Goal: Task Accomplishment & Management: Manage account settings

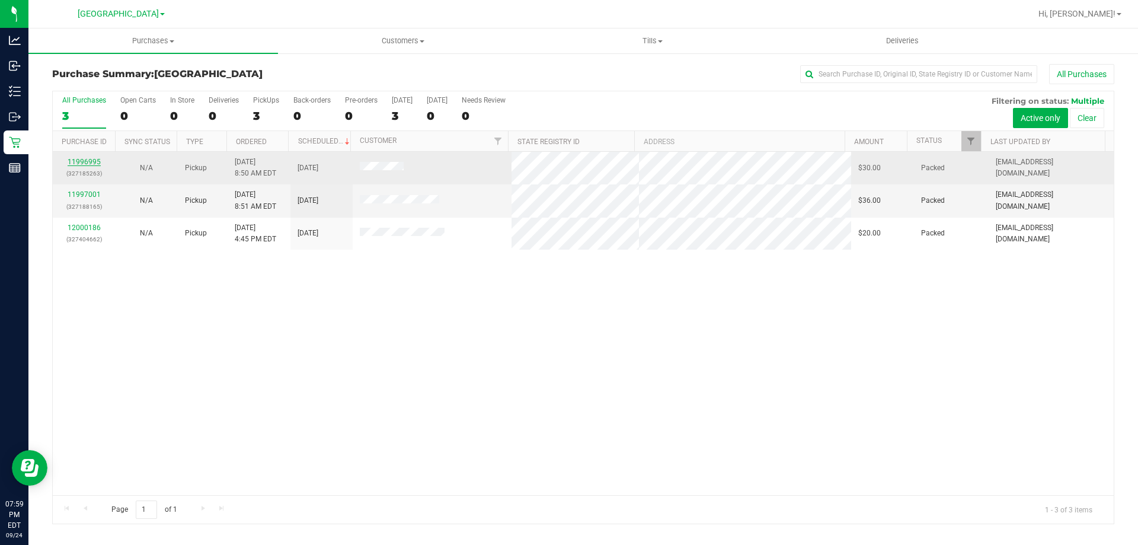
click at [78, 164] on link "11996995" at bounding box center [84, 162] width 33 height 8
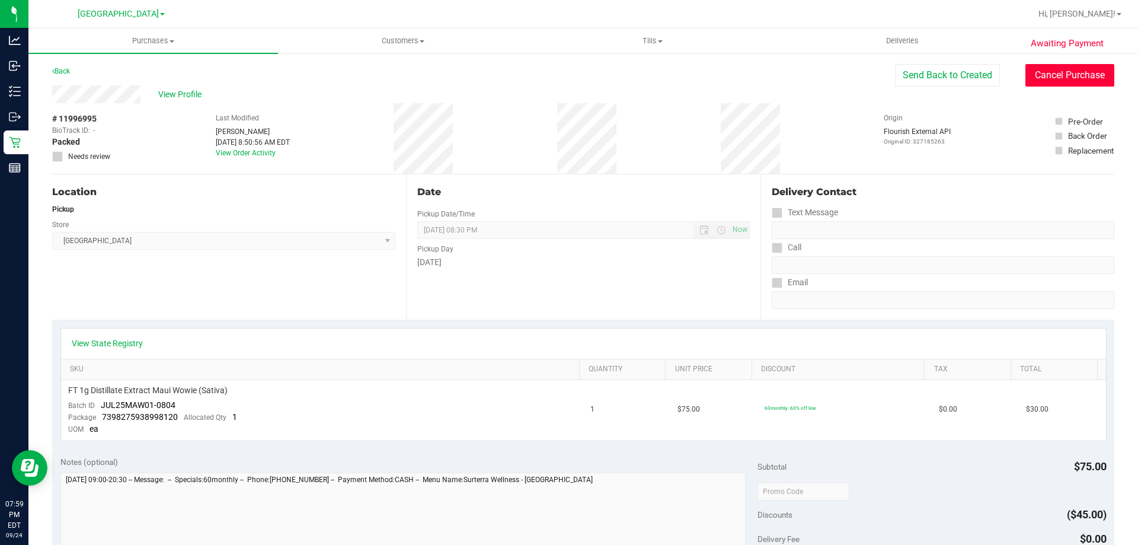
click at [1047, 81] on button "Cancel Purchase" at bounding box center [1070, 75] width 89 height 23
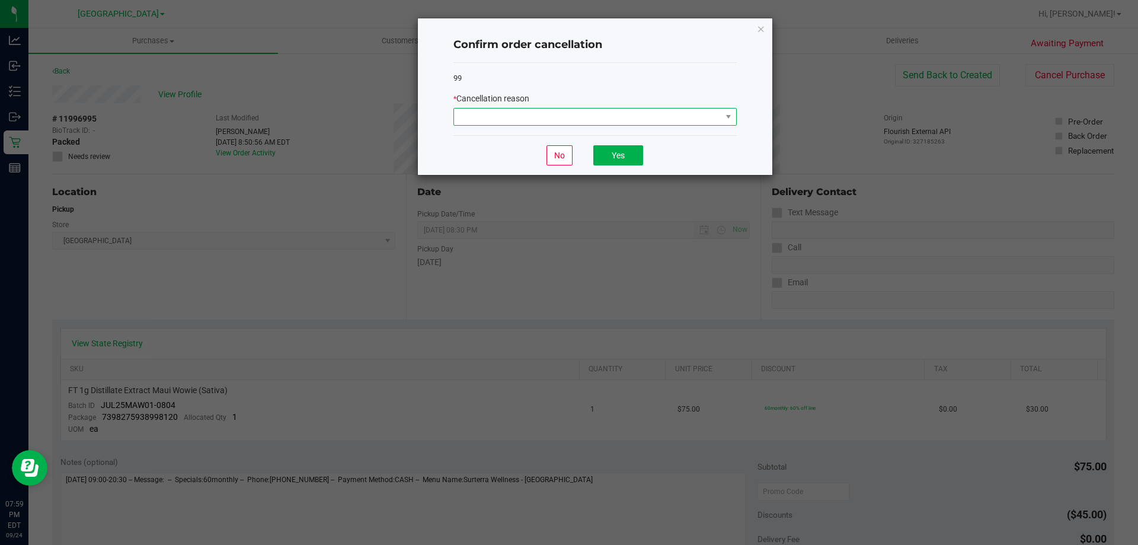
click at [563, 123] on span at bounding box center [587, 116] width 267 height 17
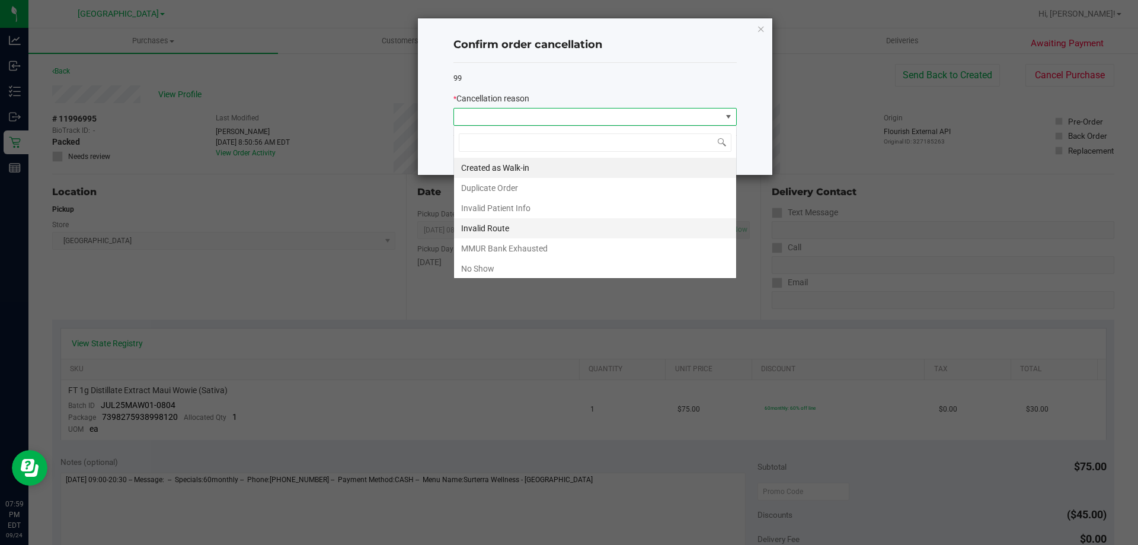
scroll to position [18, 283]
click at [489, 264] on li "No Show" at bounding box center [595, 268] width 282 height 20
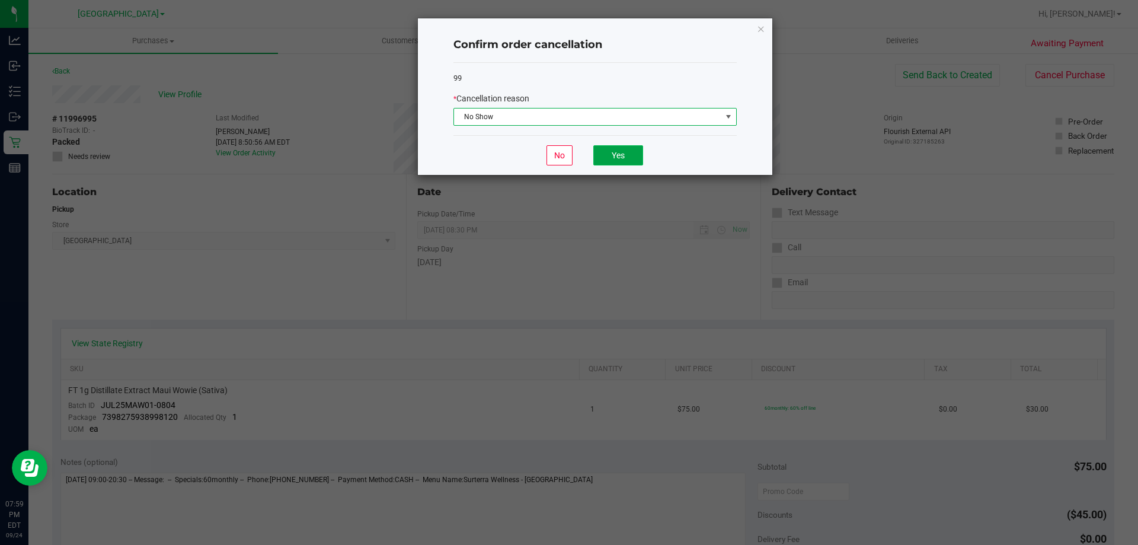
click at [601, 153] on button "Yes" at bounding box center [618, 155] width 50 height 20
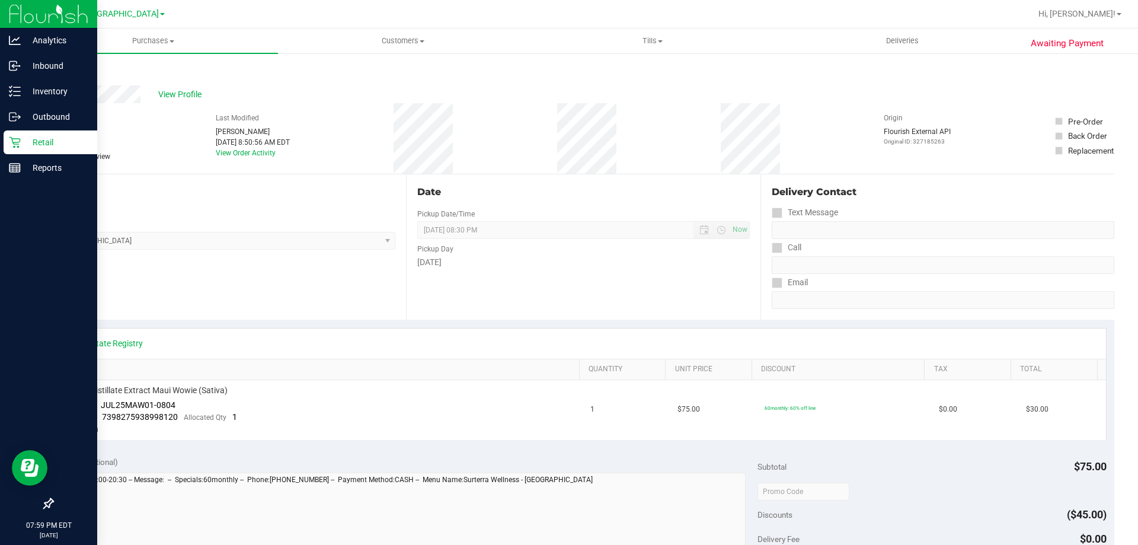
click at [24, 148] on p "Retail" at bounding box center [56, 142] width 71 height 14
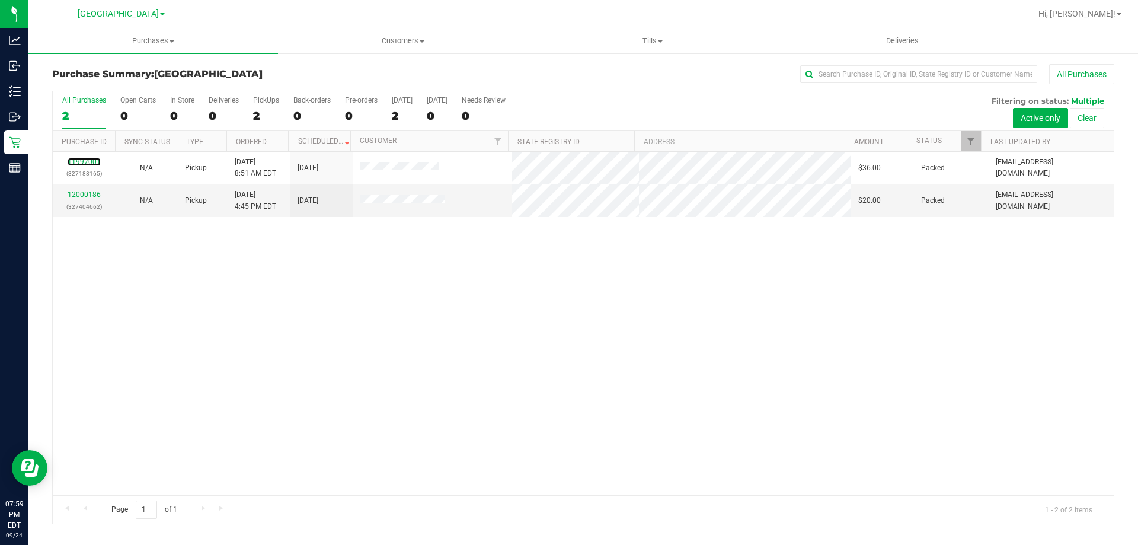
click at [79, 161] on link "11997001" at bounding box center [84, 162] width 33 height 8
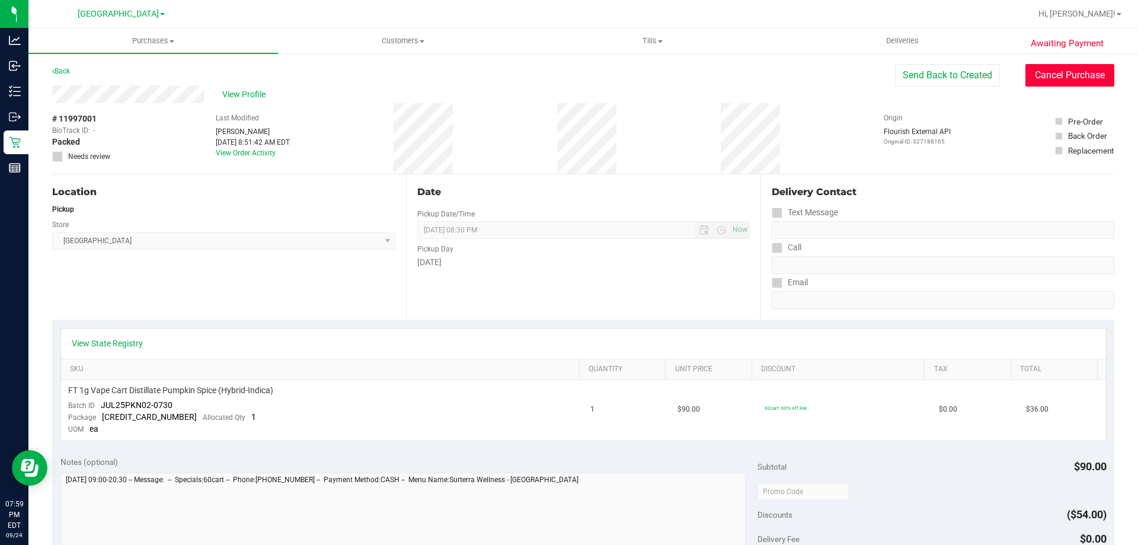
click at [1026, 73] on button "Cancel Purchase" at bounding box center [1070, 75] width 89 height 23
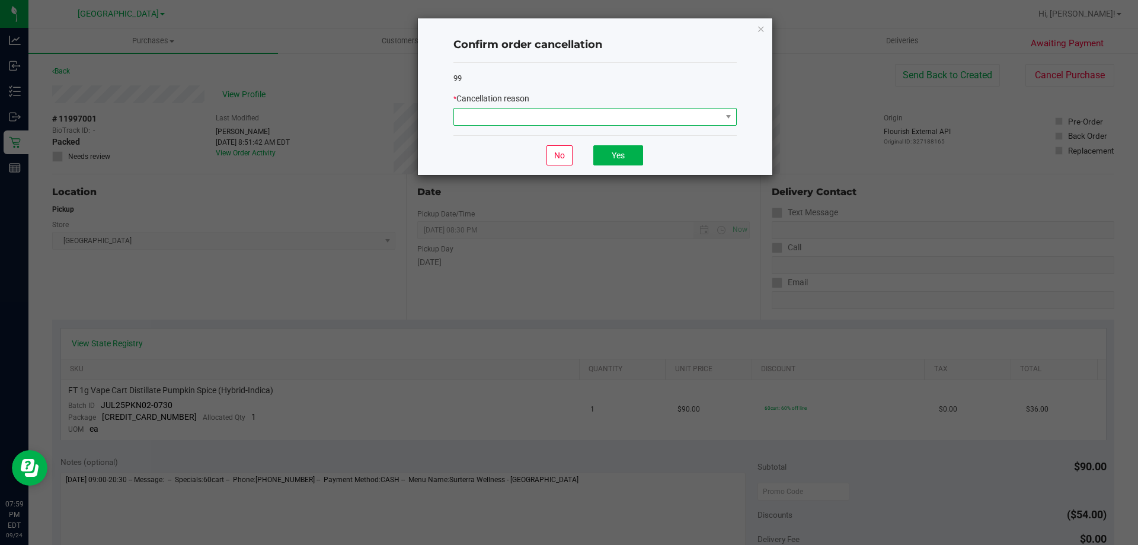
click at [544, 115] on span at bounding box center [587, 116] width 267 height 17
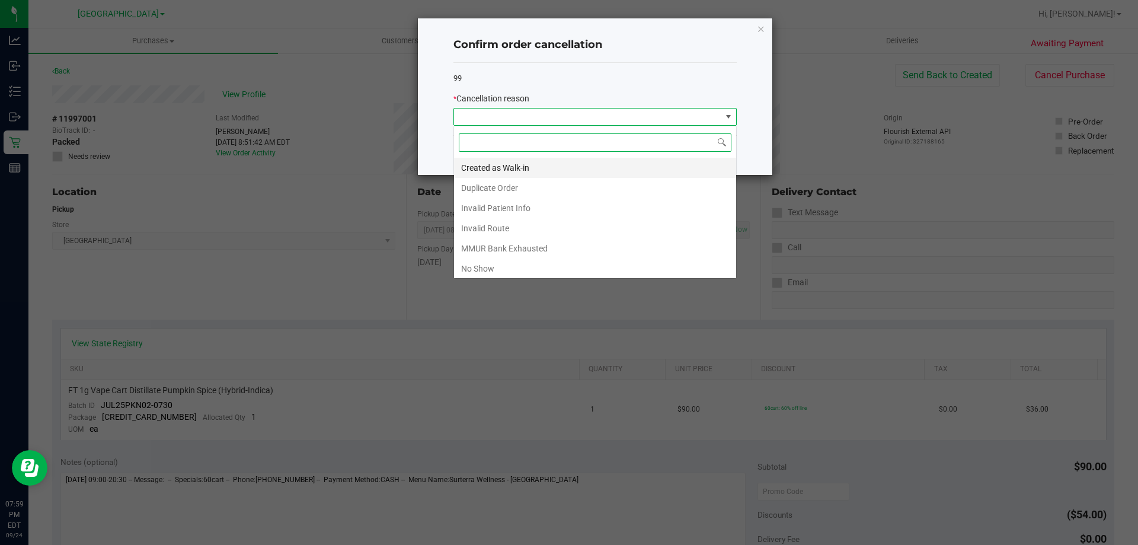
scroll to position [18, 283]
click at [468, 269] on li "No Show" at bounding box center [595, 268] width 282 height 20
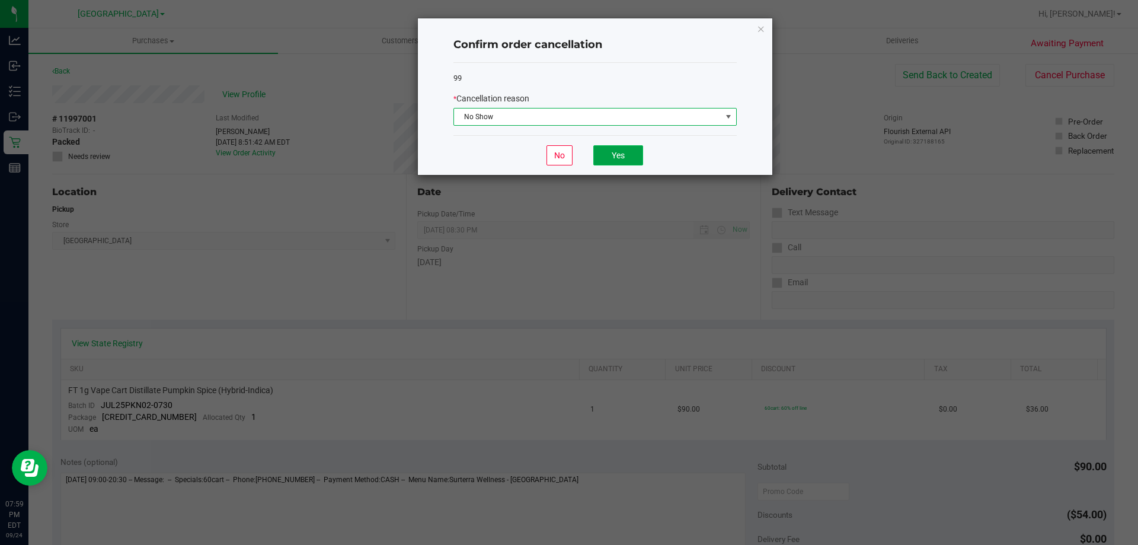
click at [622, 154] on button "Yes" at bounding box center [618, 155] width 50 height 20
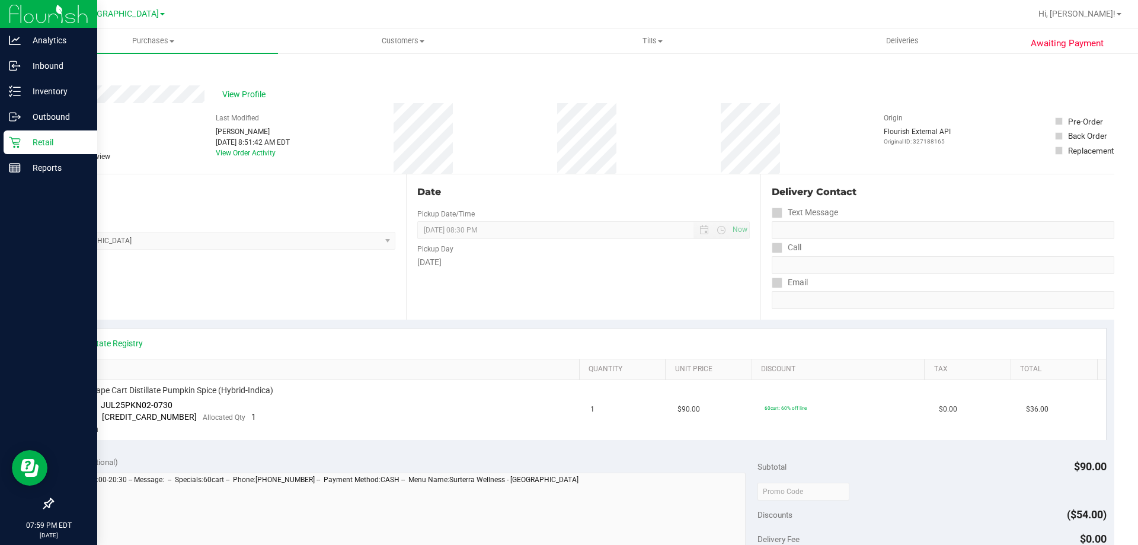
click at [47, 144] on p "Retail" at bounding box center [56, 142] width 71 height 14
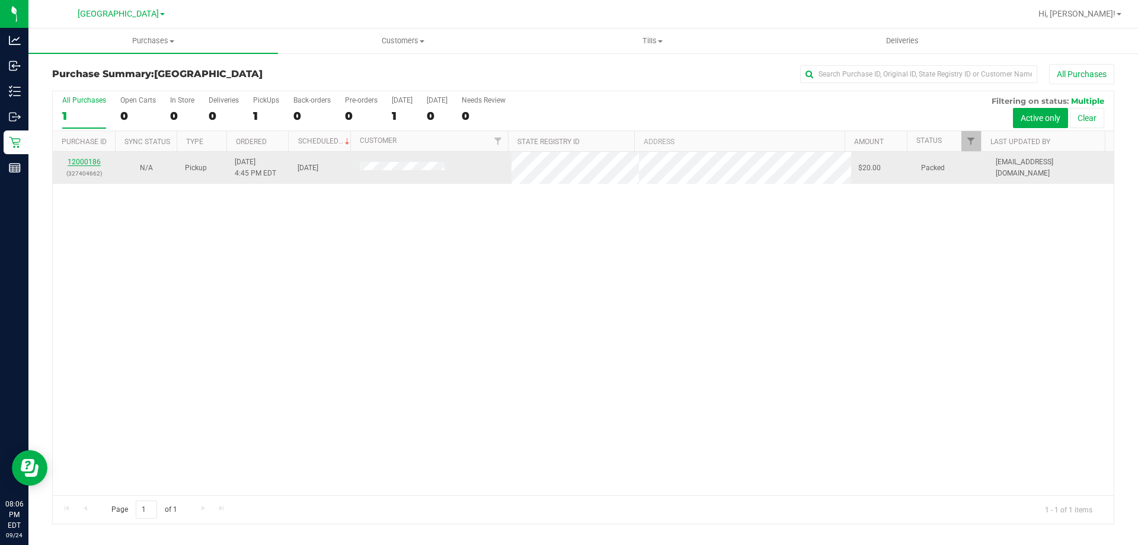
click at [88, 164] on link "12000186" at bounding box center [84, 162] width 33 height 8
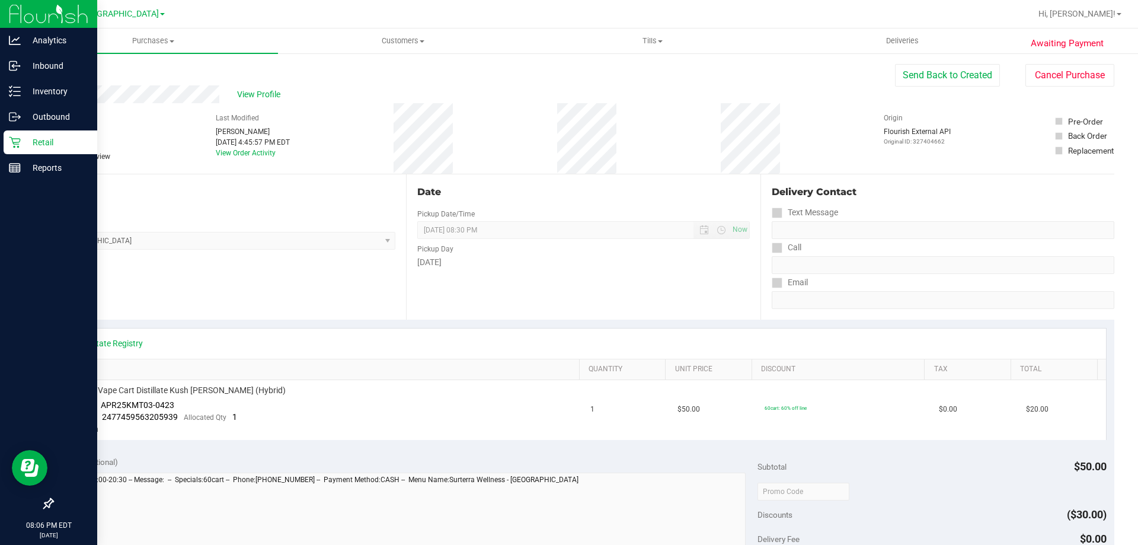
click at [23, 140] on p "Retail" at bounding box center [56, 142] width 71 height 14
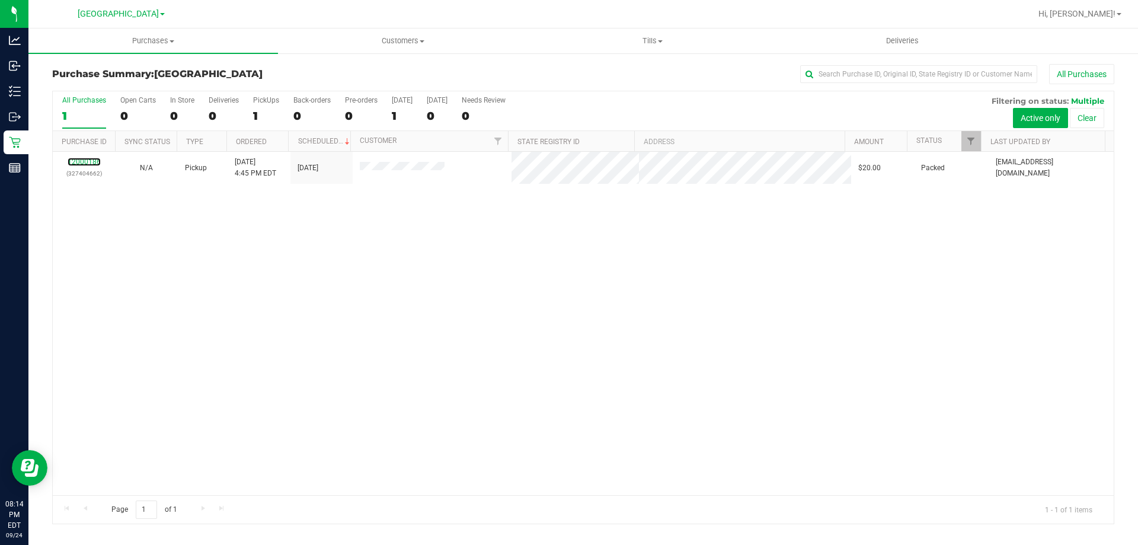
click at [88, 164] on link "12000186" at bounding box center [84, 162] width 33 height 8
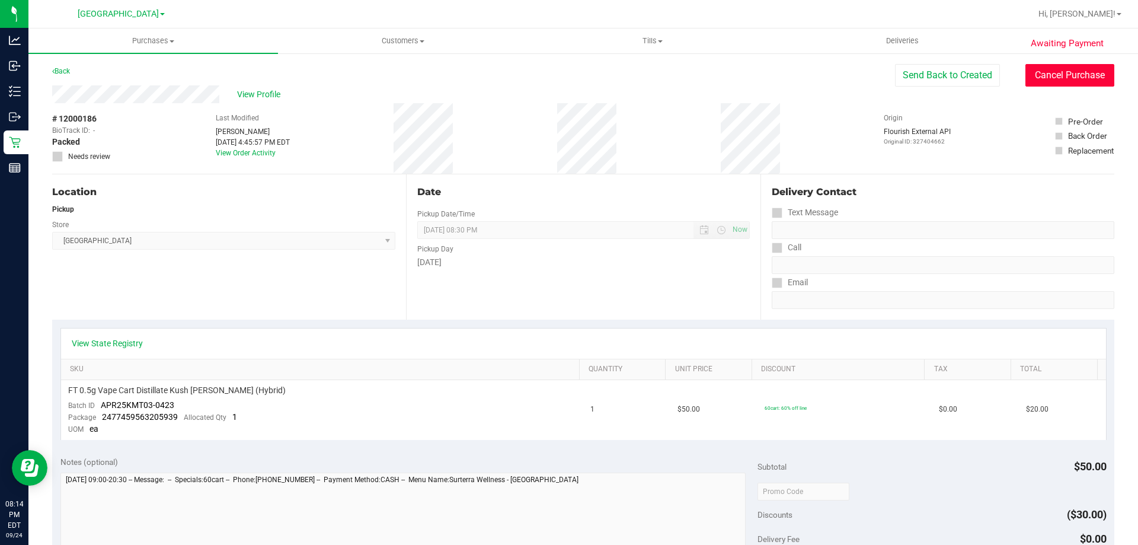
click at [1046, 78] on button "Cancel Purchase" at bounding box center [1070, 75] width 89 height 23
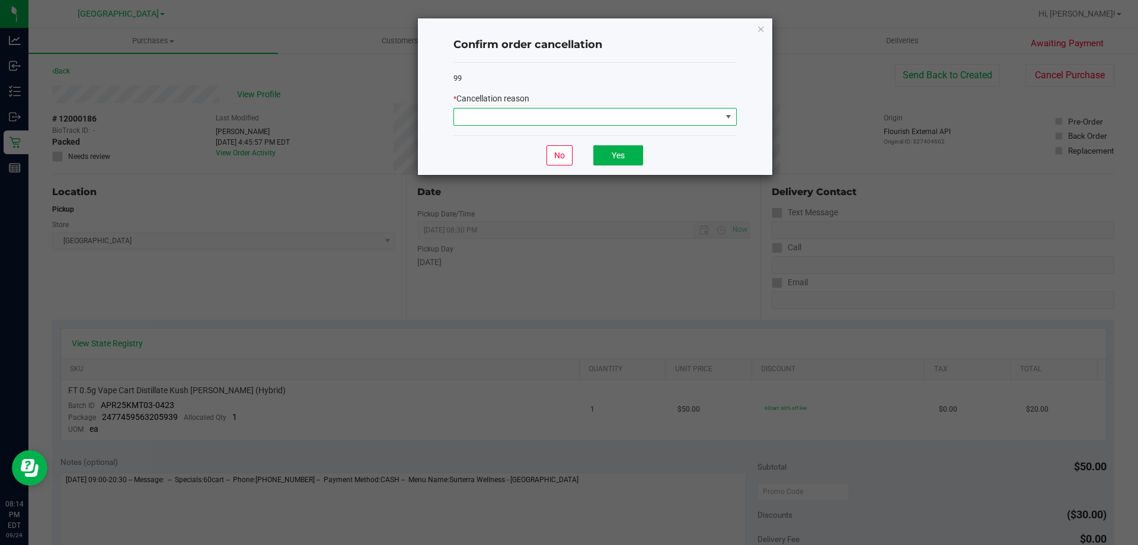
click at [622, 123] on span at bounding box center [587, 116] width 267 height 17
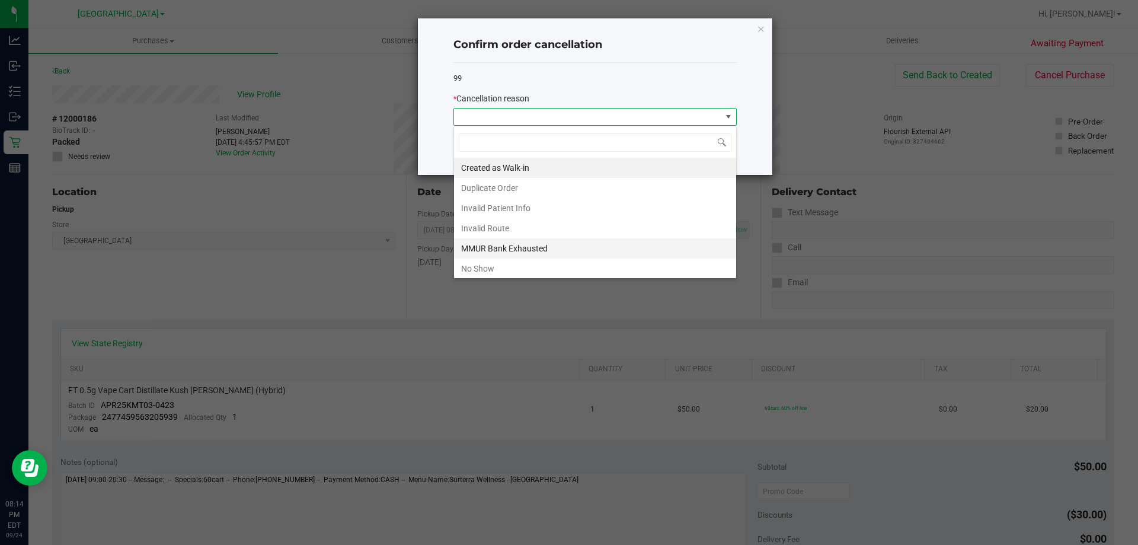
scroll to position [18, 283]
click at [490, 269] on li "No Show" at bounding box center [595, 268] width 282 height 20
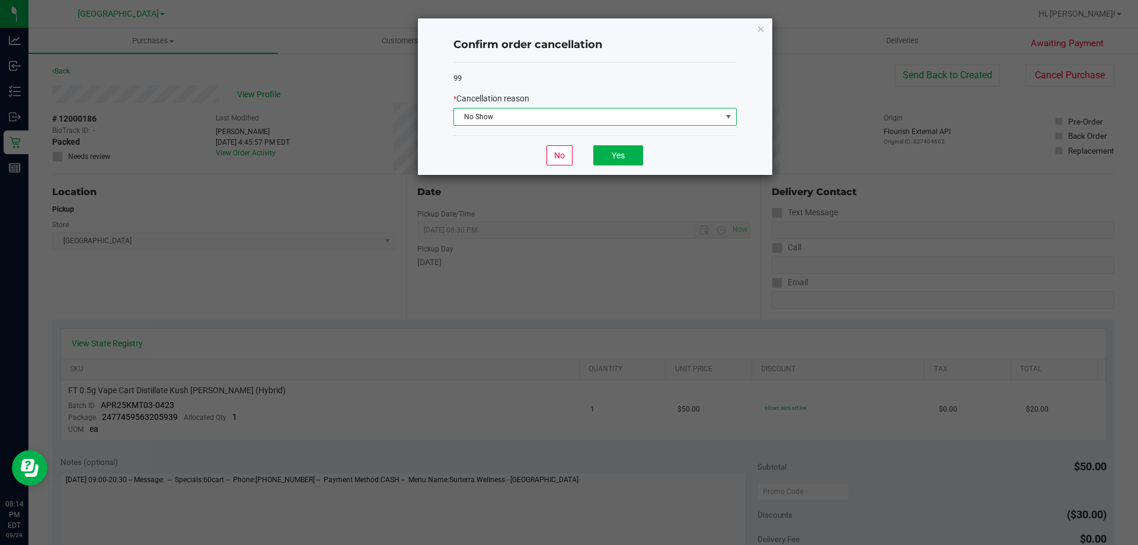
click at [628, 143] on div "No Yes" at bounding box center [594, 155] width 283 height 40
click at [628, 148] on button "Yes" at bounding box center [618, 155] width 50 height 20
